Goal: Check status: Check status

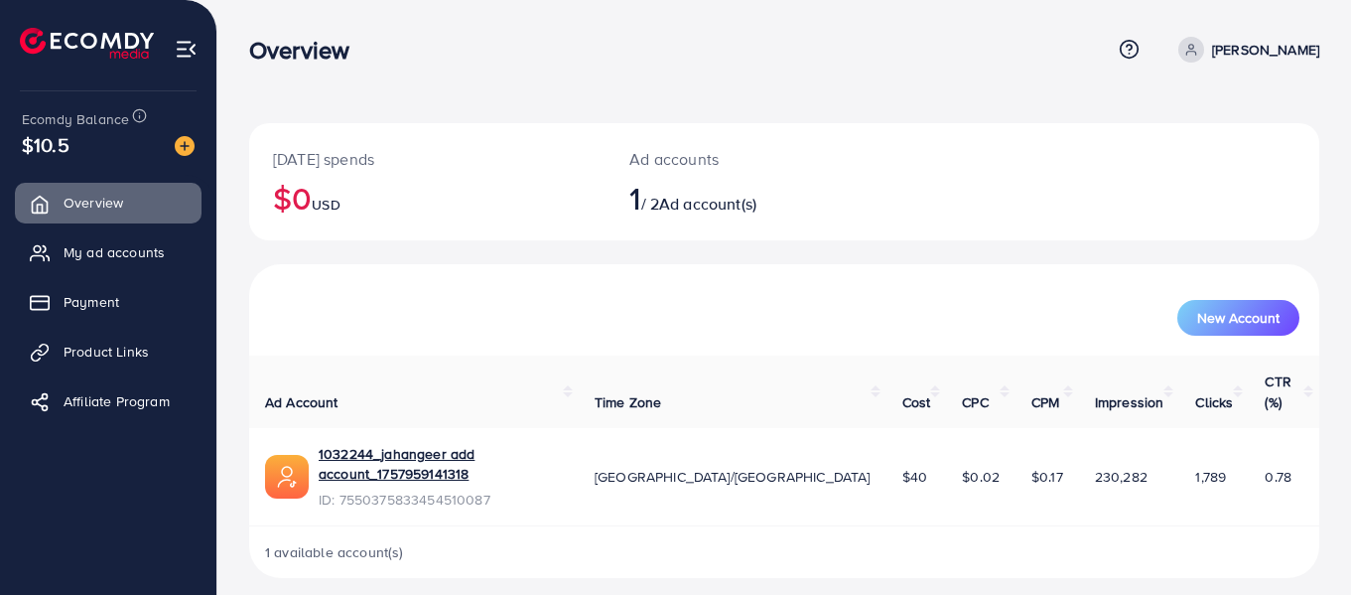
click at [530, 80] on nav "Overview Help Center Contact Support Term and policy About Us [PERSON_NAME] Pro…" at bounding box center [784, 49] width 1070 height 70
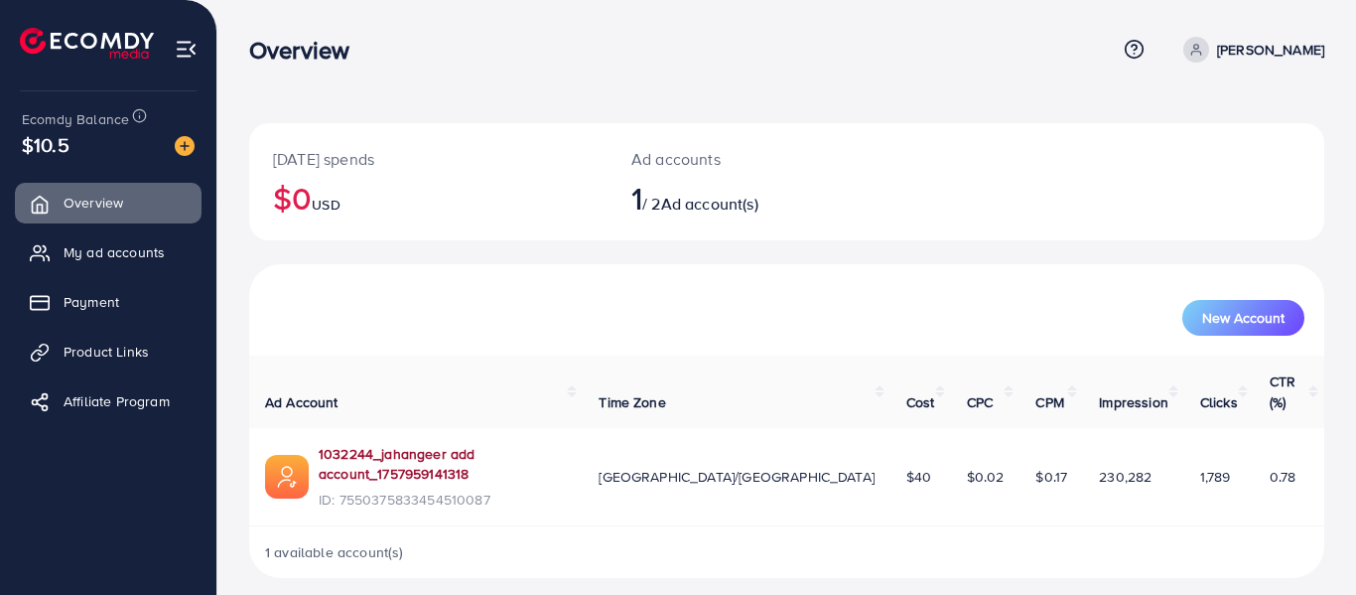
click at [410, 444] on link "1032244_jahangeer add account_1757959141318" at bounding box center [443, 464] width 248 height 41
click at [906, 467] on span "$40" at bounding box center [918, 477] width 25 height 20
click at [807, 45] on div "Overview" at bounding box center [682, 50] width 867 height 29
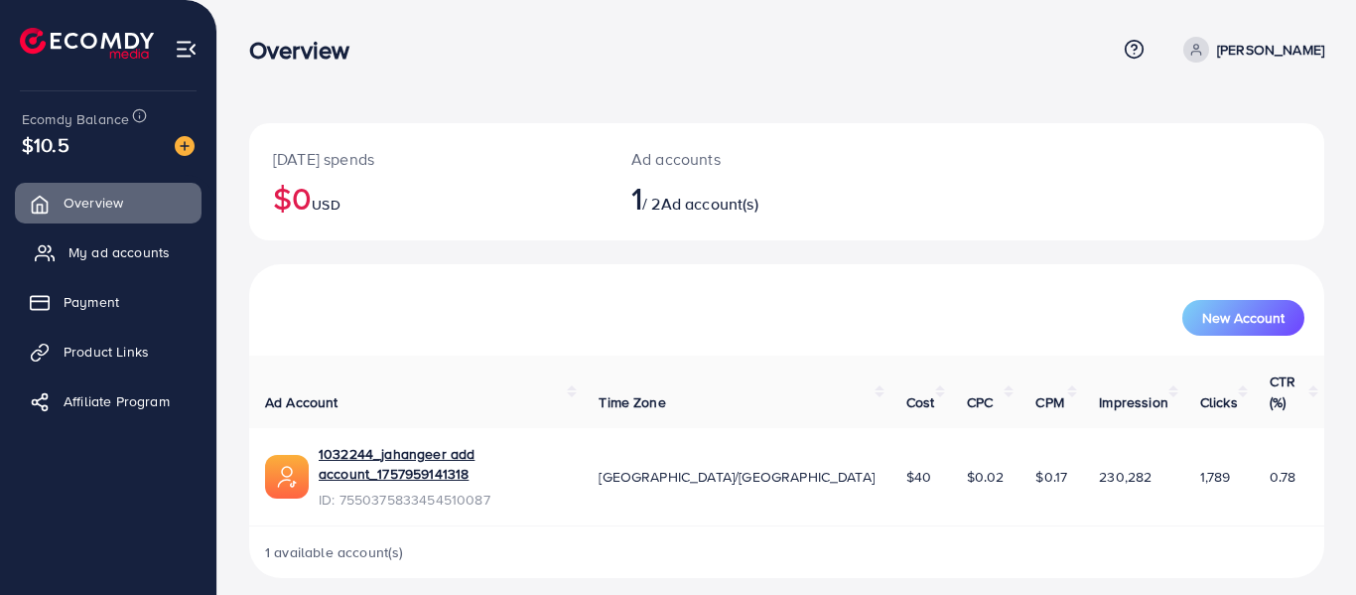
click at [124, 251] on span "My ad accounts" at bounding box center [119, 252] width 101 height 20
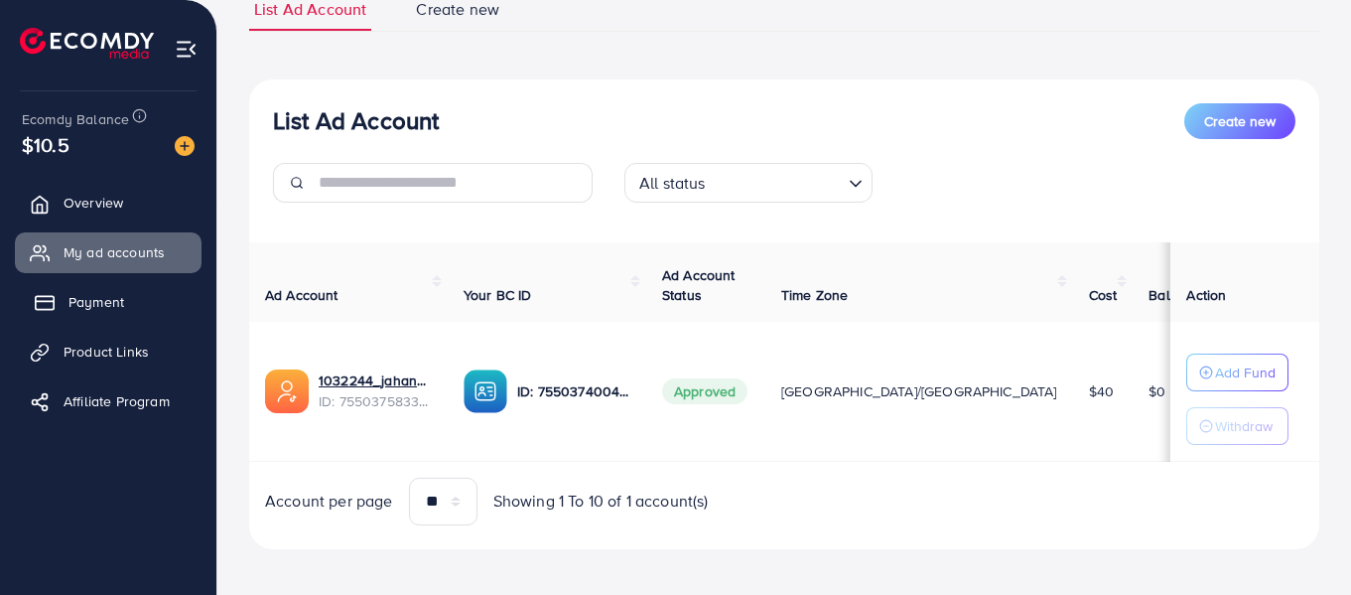
click at [66, 304] on link "Payment" at bounding box center [108, 302] width 187 height 40
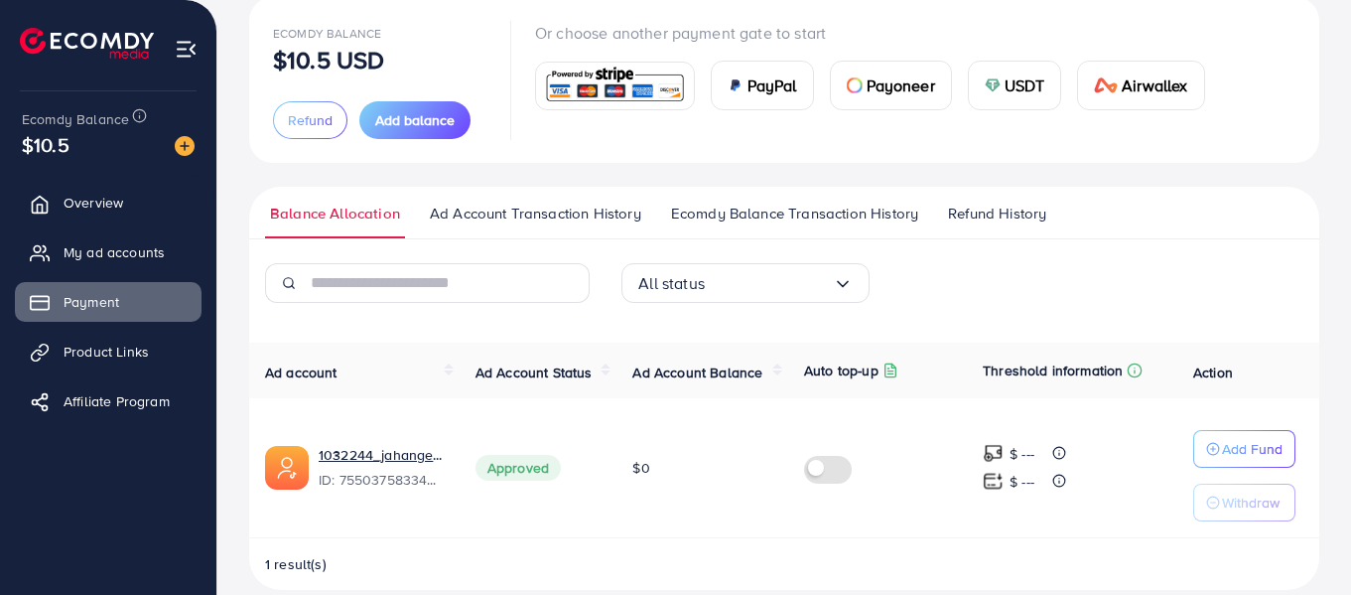
scroll to position [153, 0]
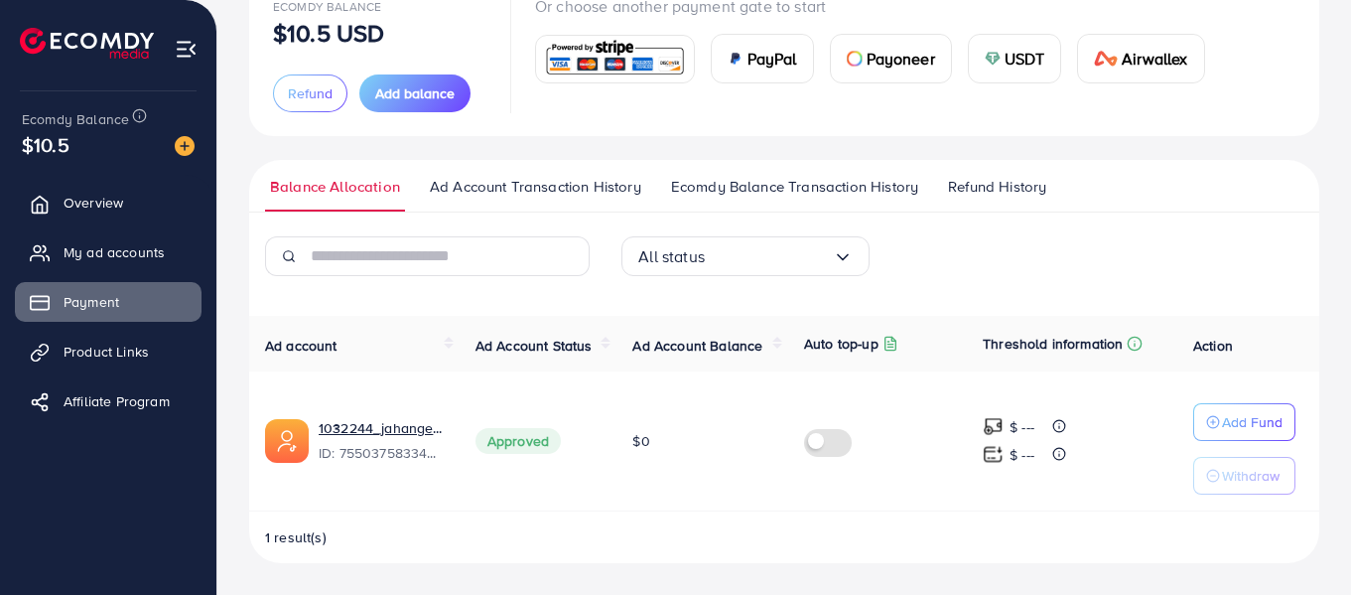
click at [989, 190] on span "Refund History" at bounding box center [997, 187] width 98 height 22
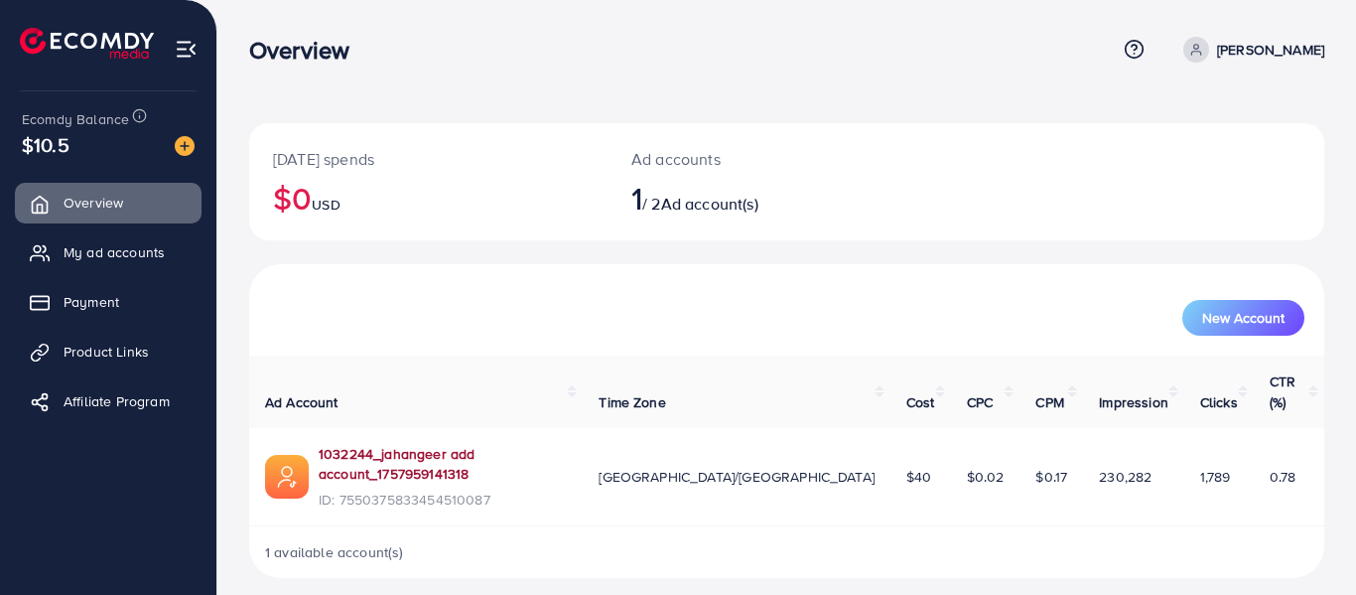
click at [497, 444] on link "1032244_jahangeer add account_1757959141318" at bounding box center [443, 464] width 248 height 41
